Goal: Task Accomplishment & Management: Manage account settings

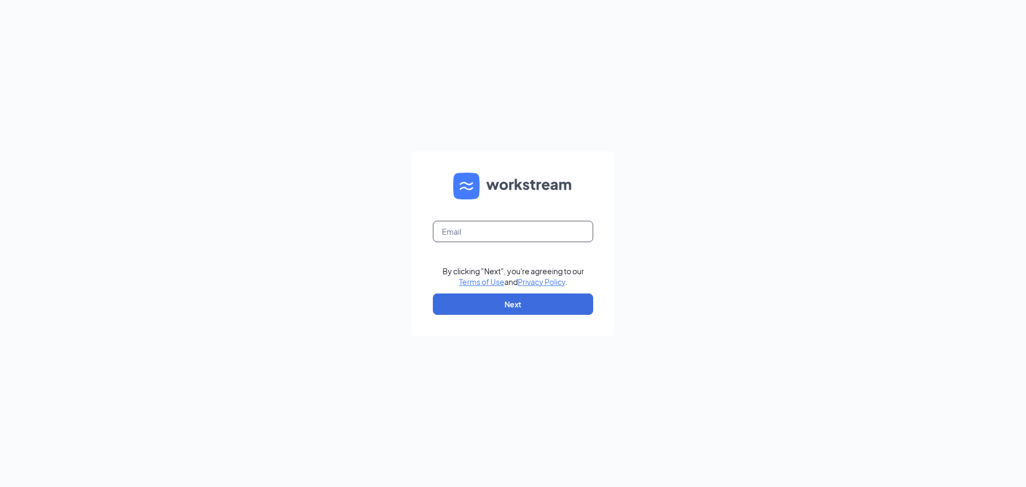
click at [577, 224] on input "text" at bounding box center [513, 231] width 160 height 21
type input "taylormackenzielovejoy@gmail.com"
click at [539, 310] on button "Next" at bounding box center [513, 303] width 160 height 21
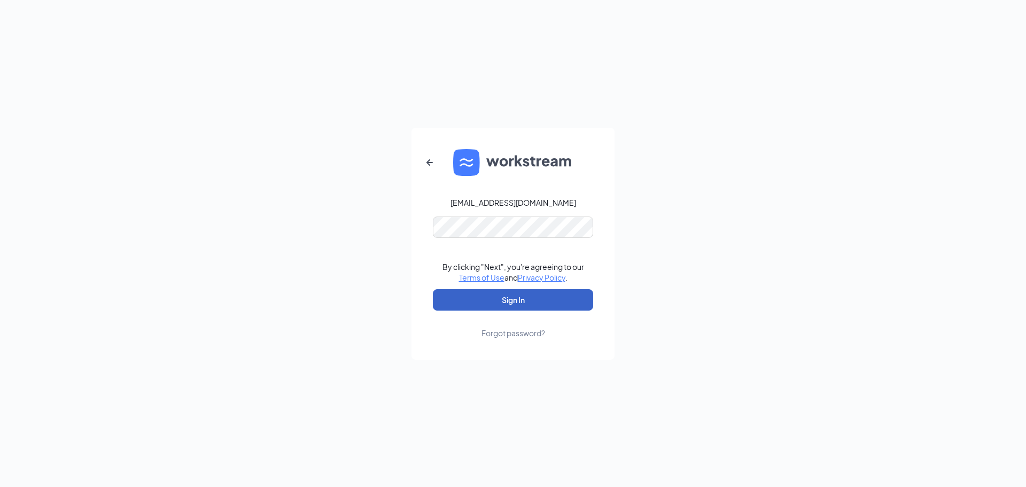
click at [519, 295] on button "Sign In" at bounding box center [513, 299] width 160 height 21
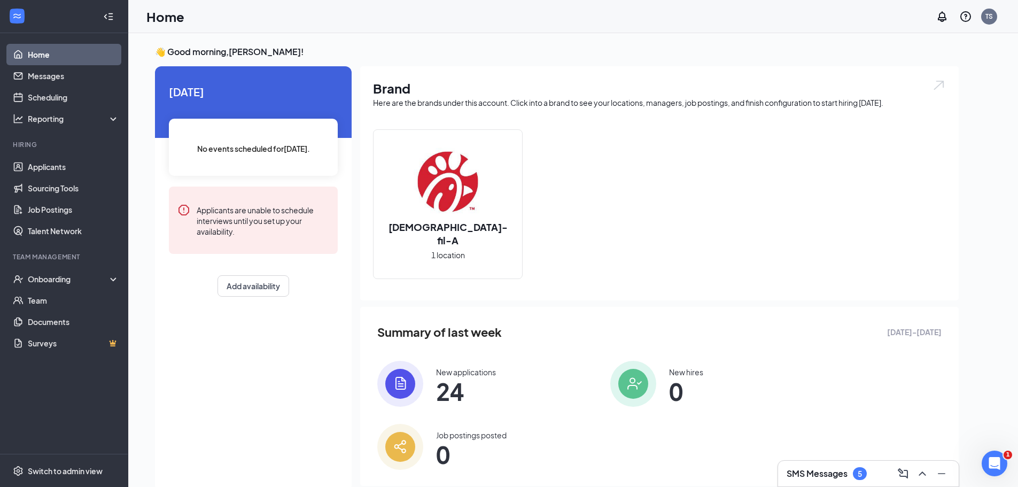
click at [823, 472] on h3 "SMS Messages" at bounding box center [816, 473] width 61 height 12
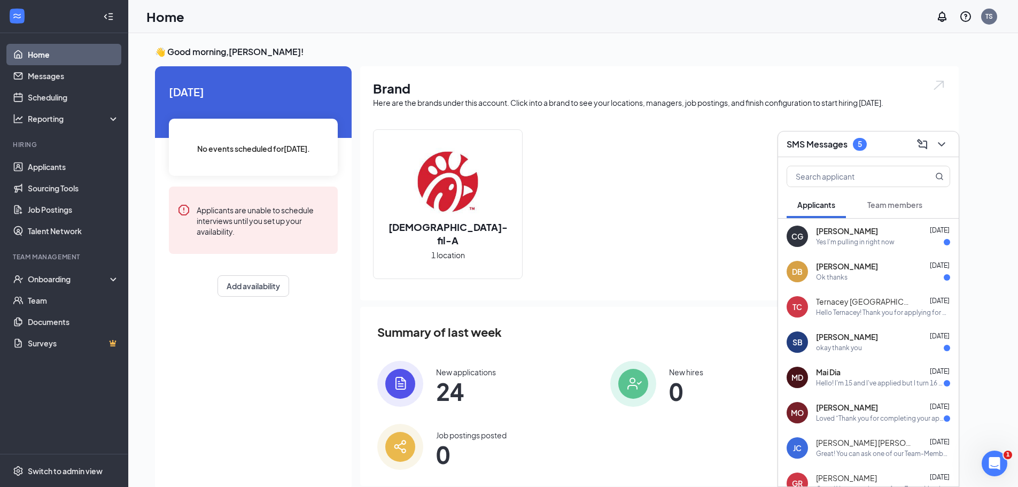
click at [813, 146] on h3 "SMS Messages" at bounding box center [816, 144] width 61 height 12
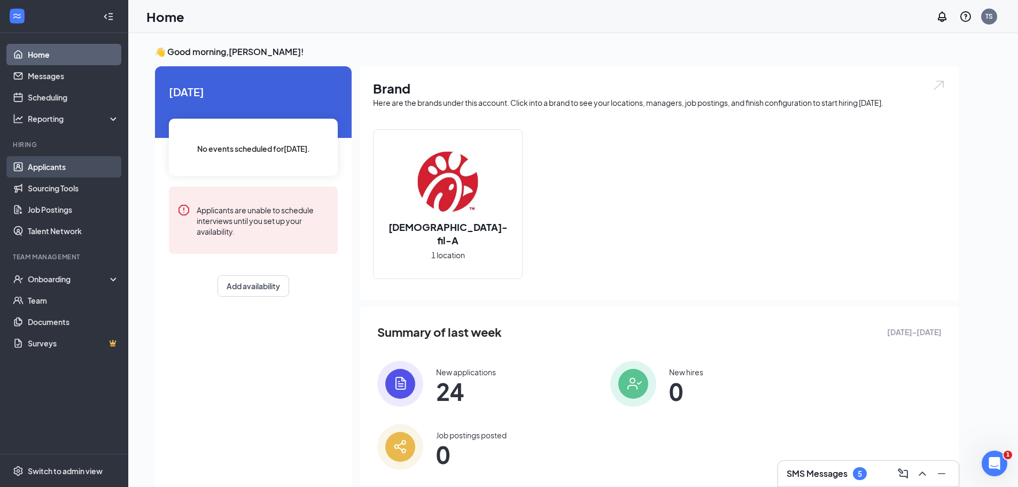
click at [33, 170] on link "Applicants" at bounding box center [73, 166] width 91 height 21
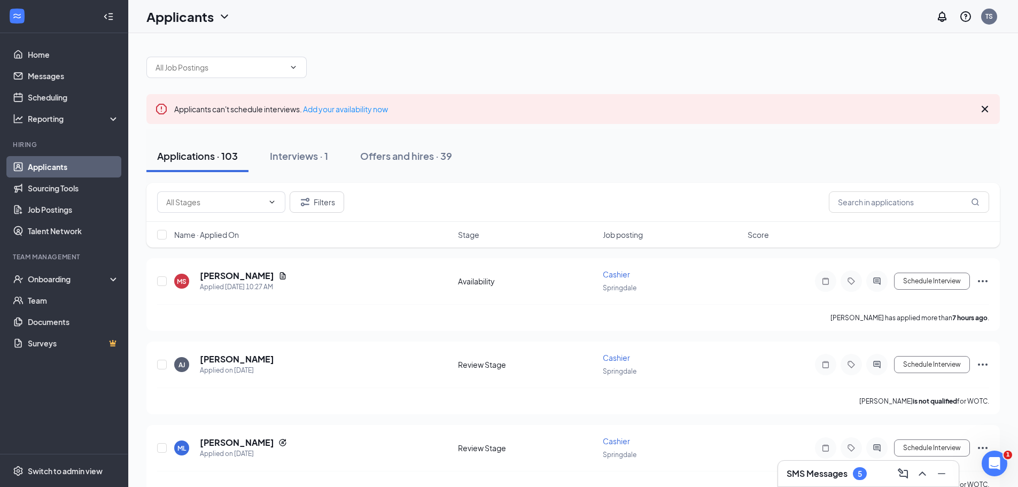
click at [631, 237] on span "Job posting" at bounding box center [623, 234] width 40 height 11
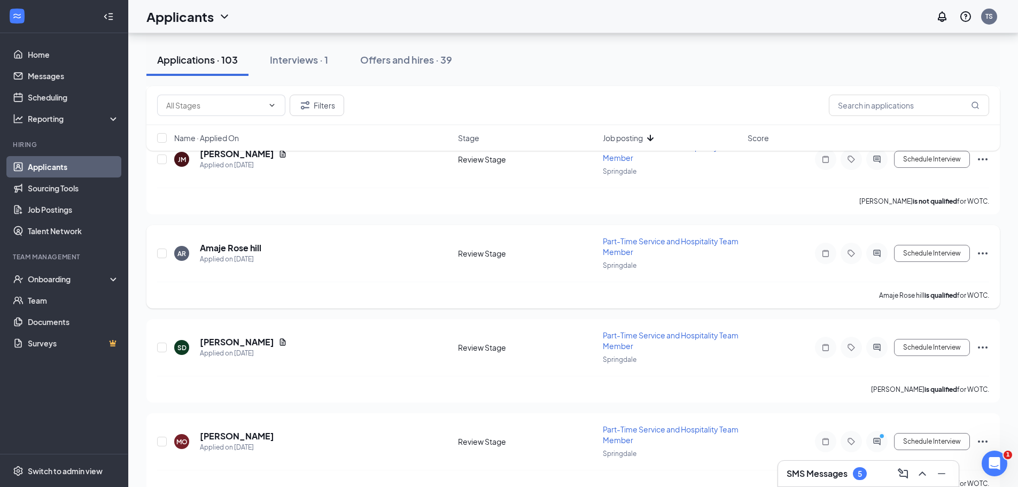
scroll to position [694, 0]
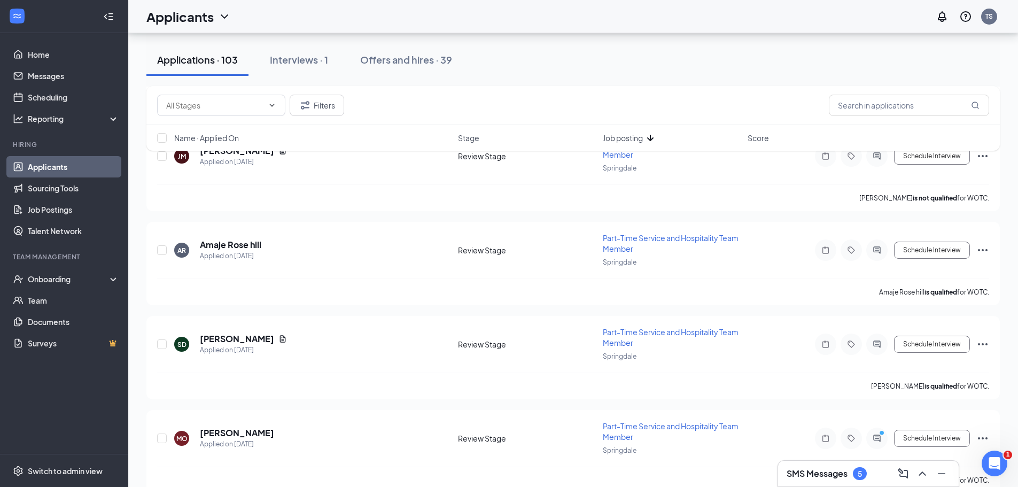
click at [629, 138] on span "Job posting" at bounding box center [623, 137] width 40 height 11
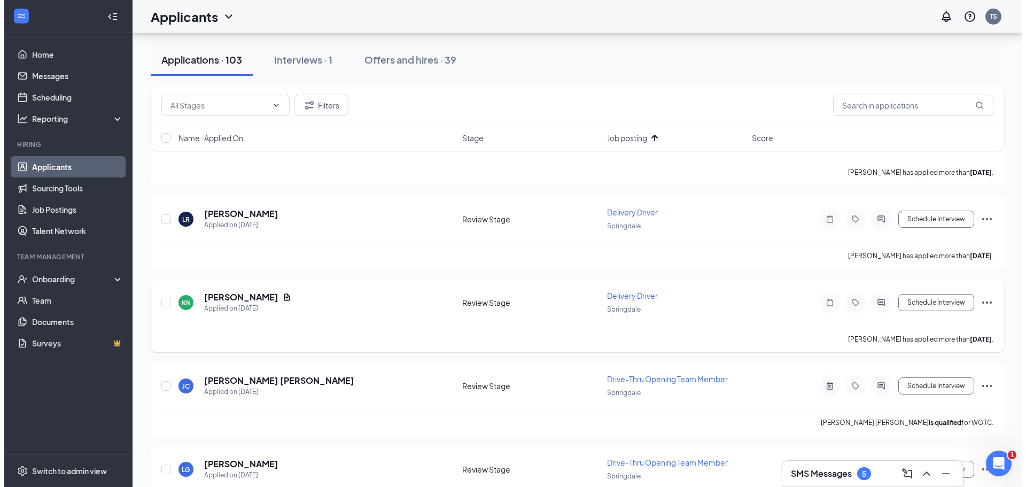
scroll to position [4647, 0]
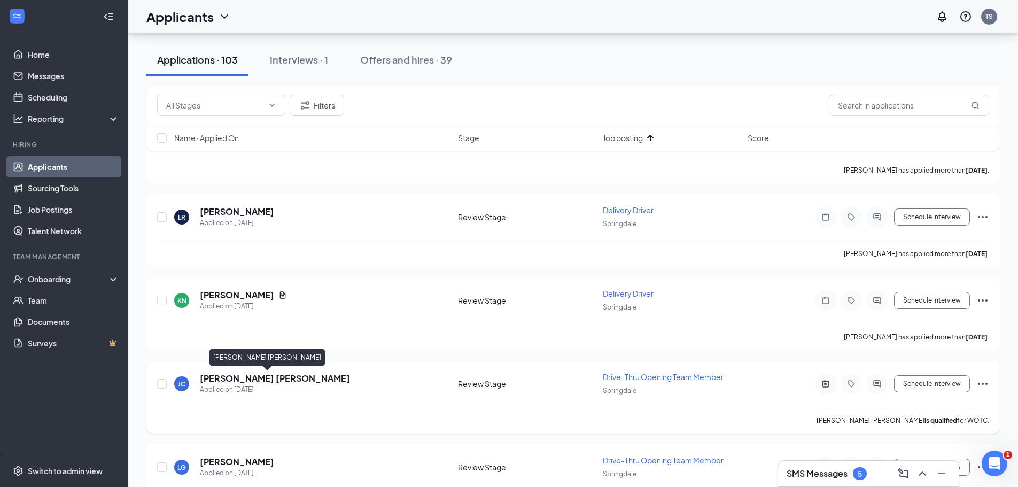
click at [270, 385] on div "Applied on [DATE]" at bounding box center [275, 389] width 150 height 11
click at [275, 376] on h5 "[PERSON_NAME] [PERSON_NAME]" at bounding box center [275, 378] width 150 height 12
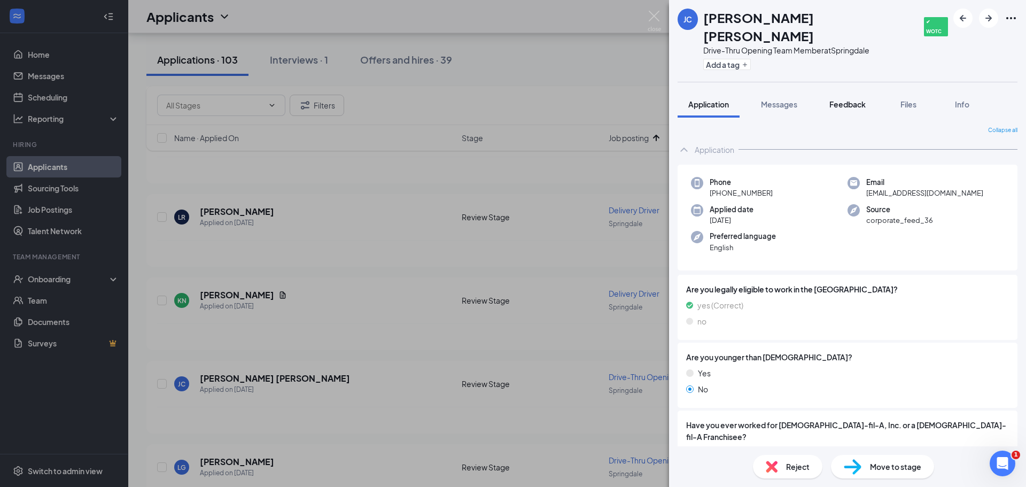
click at [855, 99] on span "Feedback" at bounding box center [847, 104] width 36 height 10
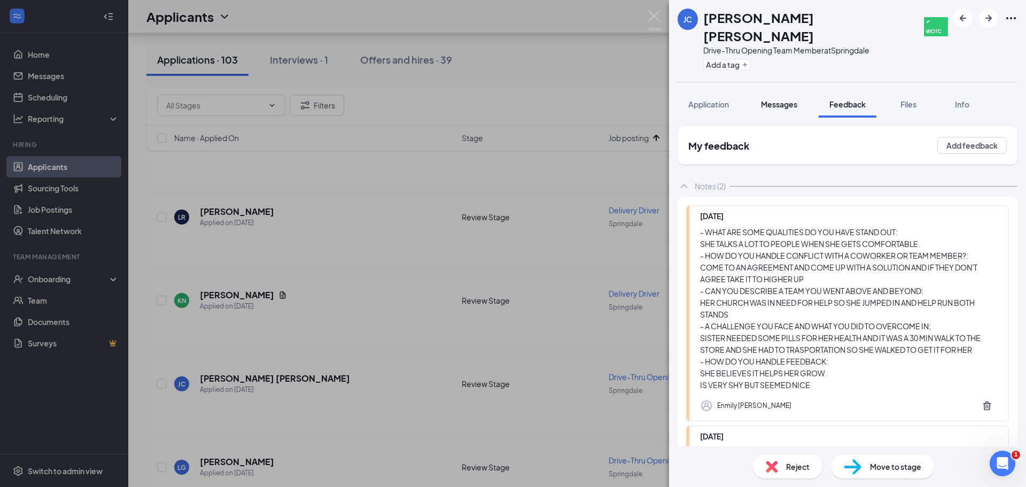
click at [773, 93] on button "Messages" at bounding box center [779, 104] width 58 height 27
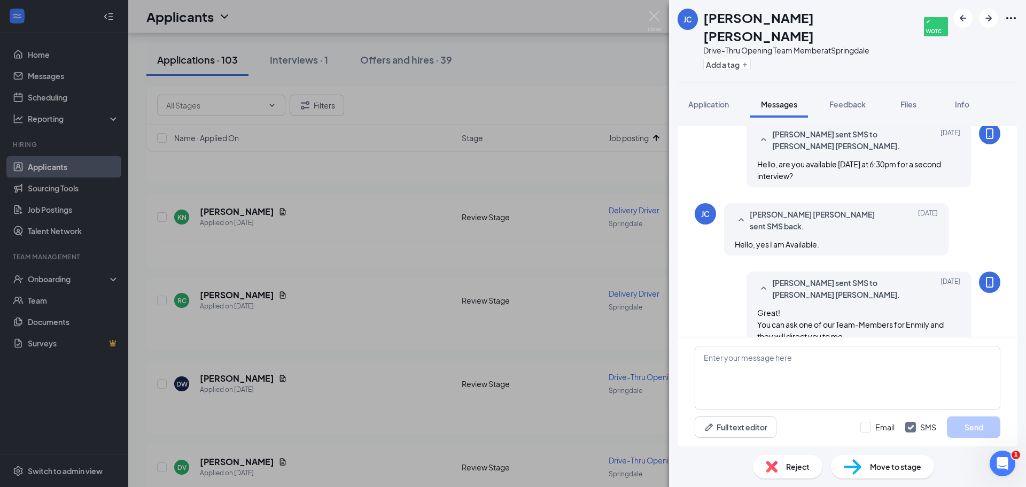
scroll to position [460, 0]
